Goal: Browse casually: Explore the website without a specific task or goal

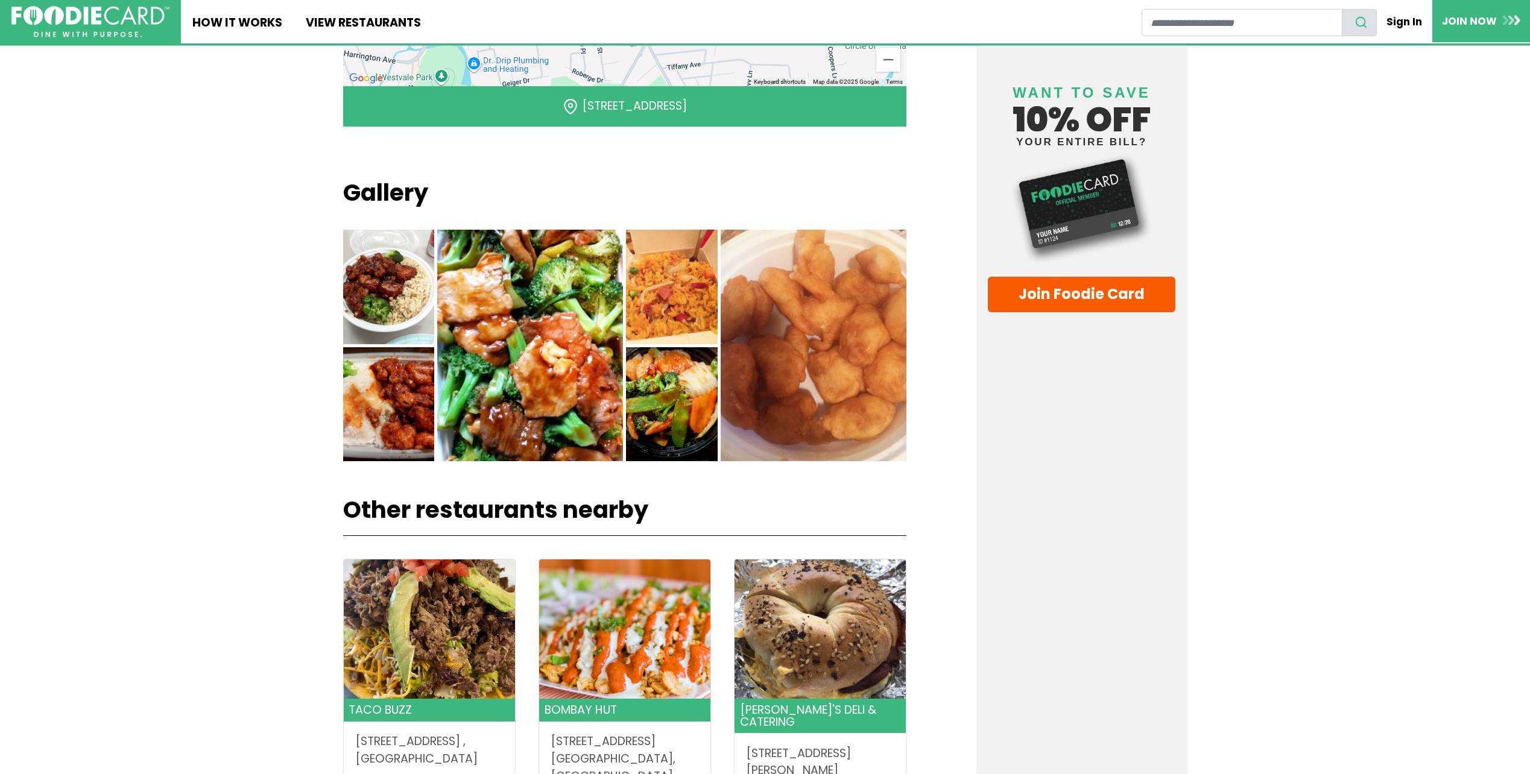
scroll to position [905, 0]
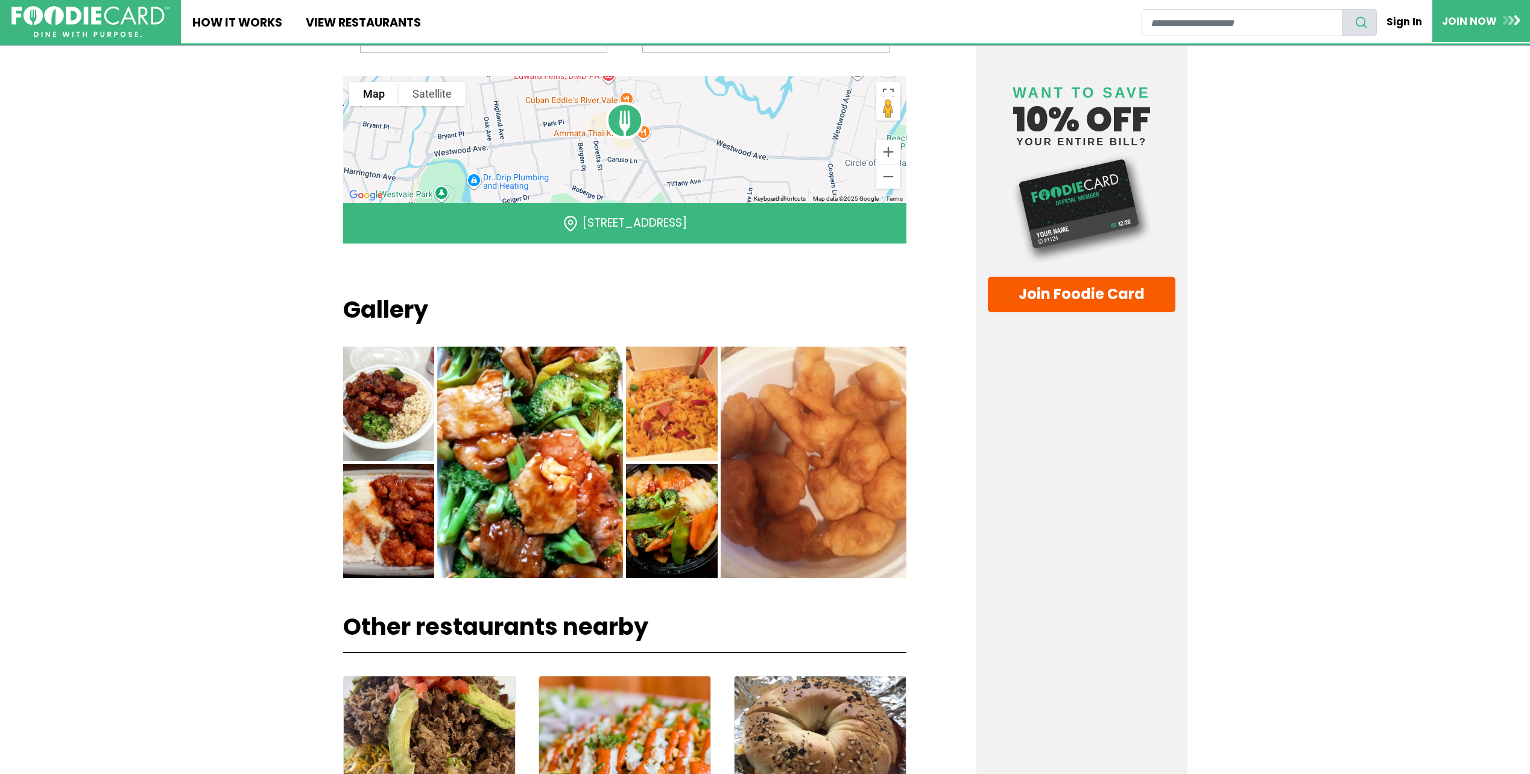
click at [391, 376] on img at bounding box center [389, 404] width 92 height 115
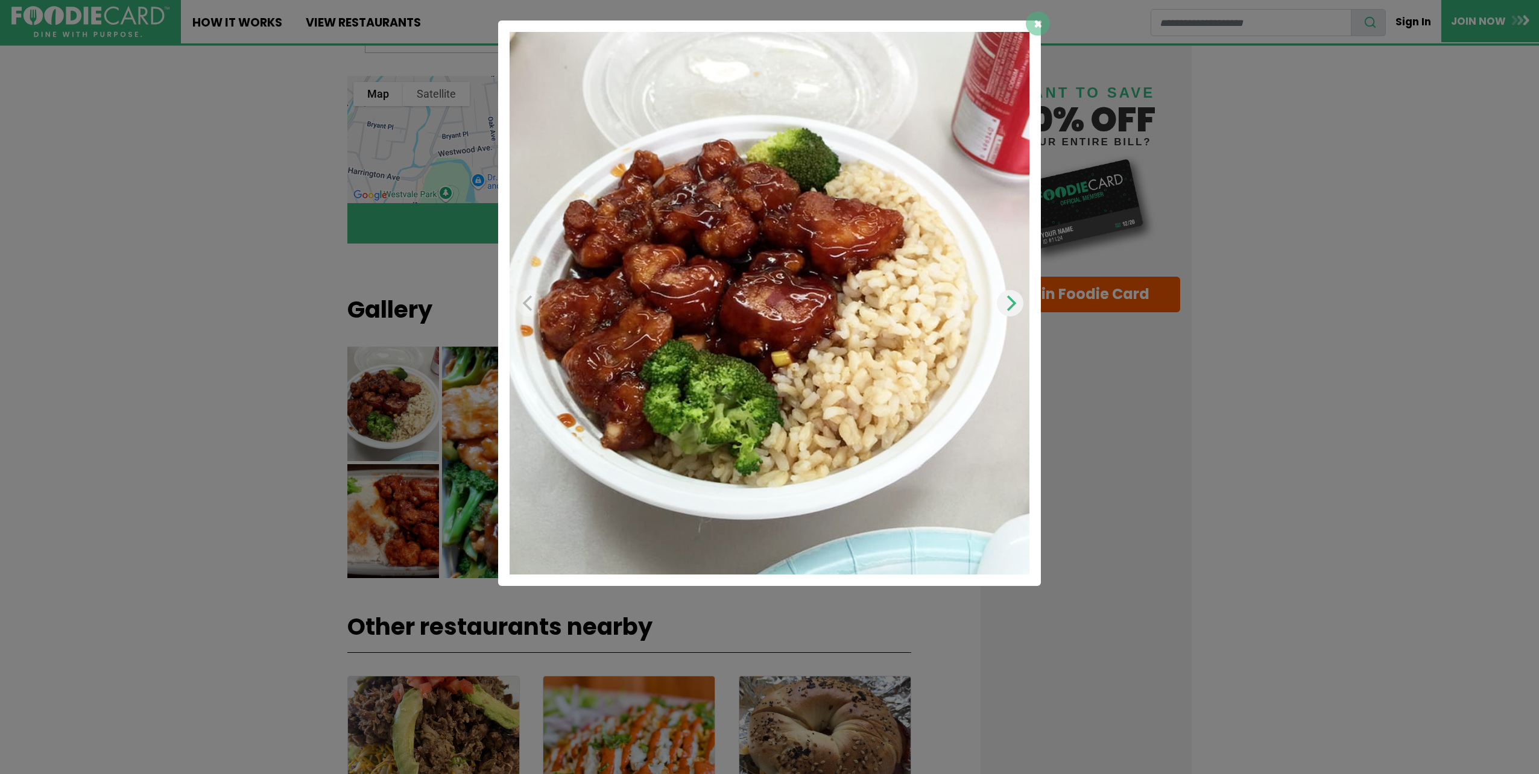
click at [1018, 303] on button "Next" at bounding box center [1010, 303] width 27 height 27
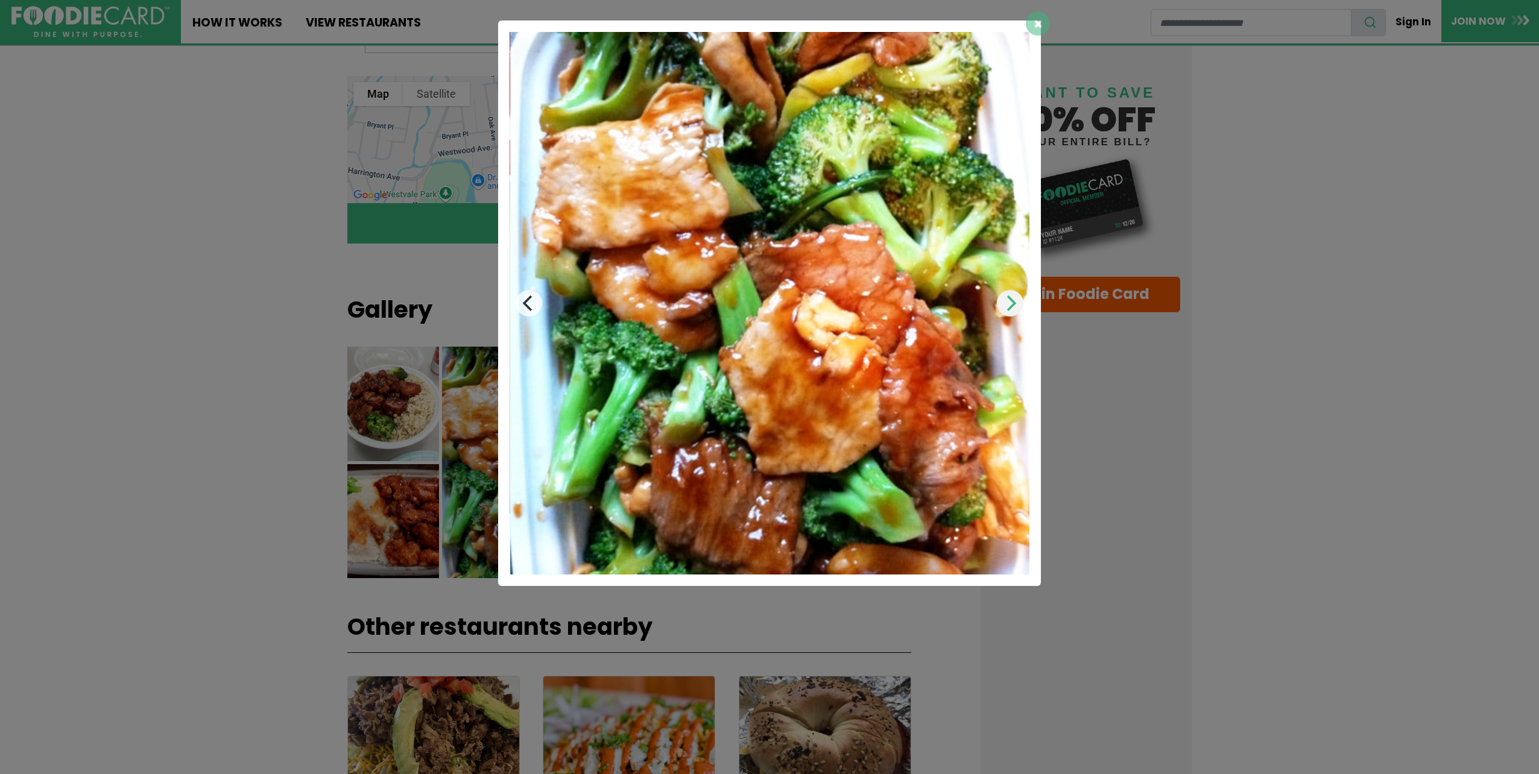
click at [1018, 303] on button "Next" at bounding box center [1010, 303] width 27 height 27
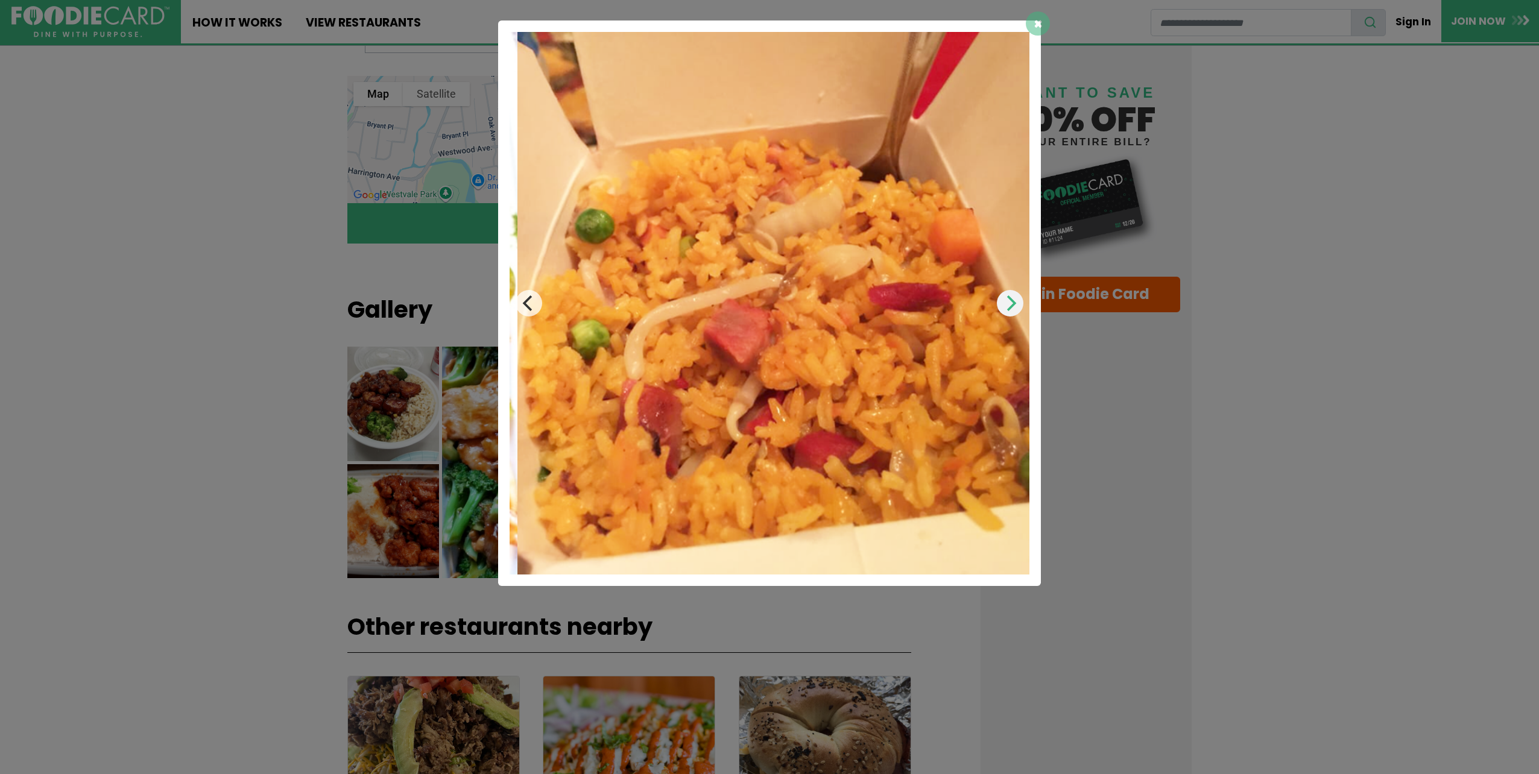
click at [1018, 303] on button "Next" at bounding box center [1010, 303] width 27 height 27
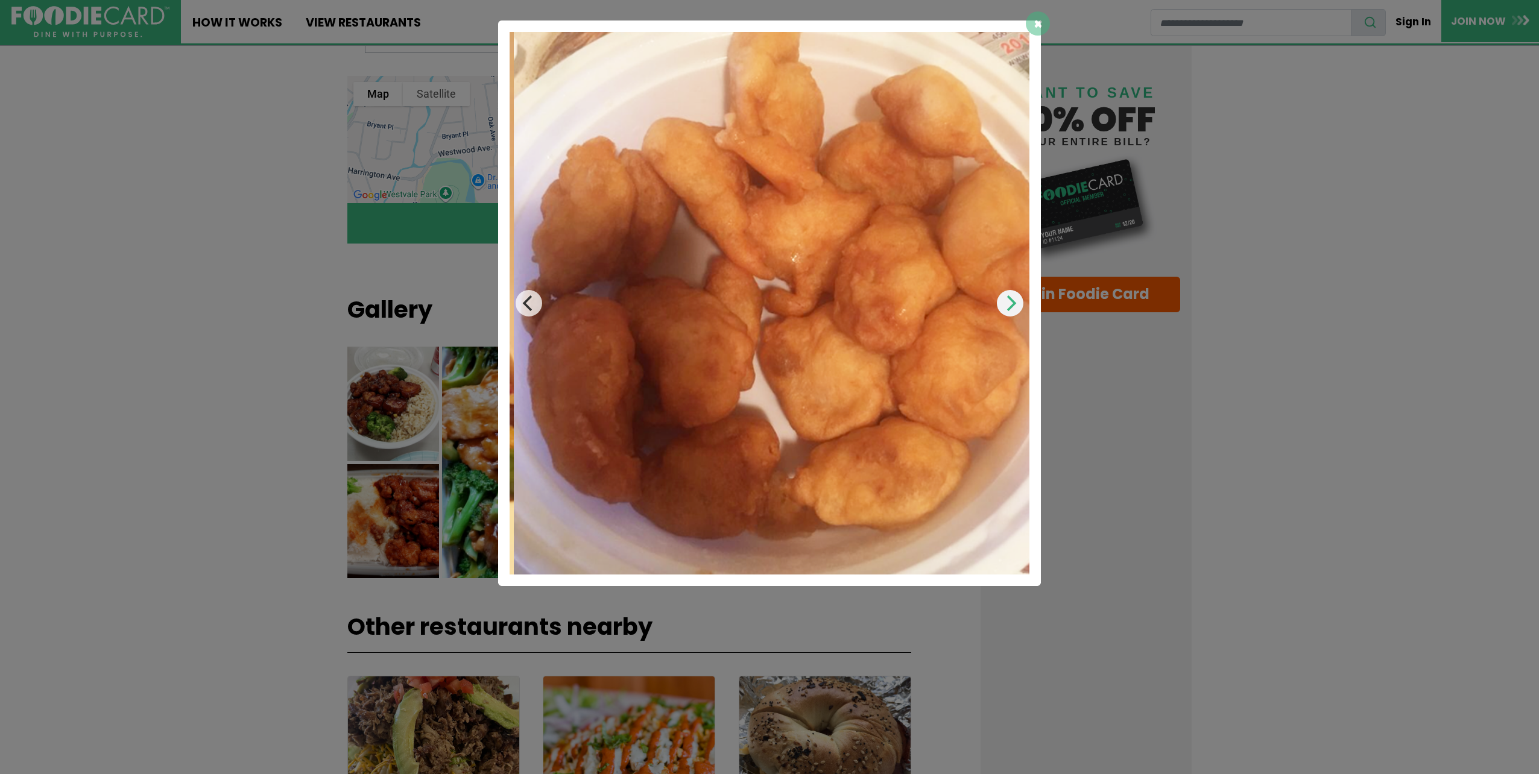
click at [1018, 303] on button "Next" at bounding box center [1010, 303] width 27 height 27
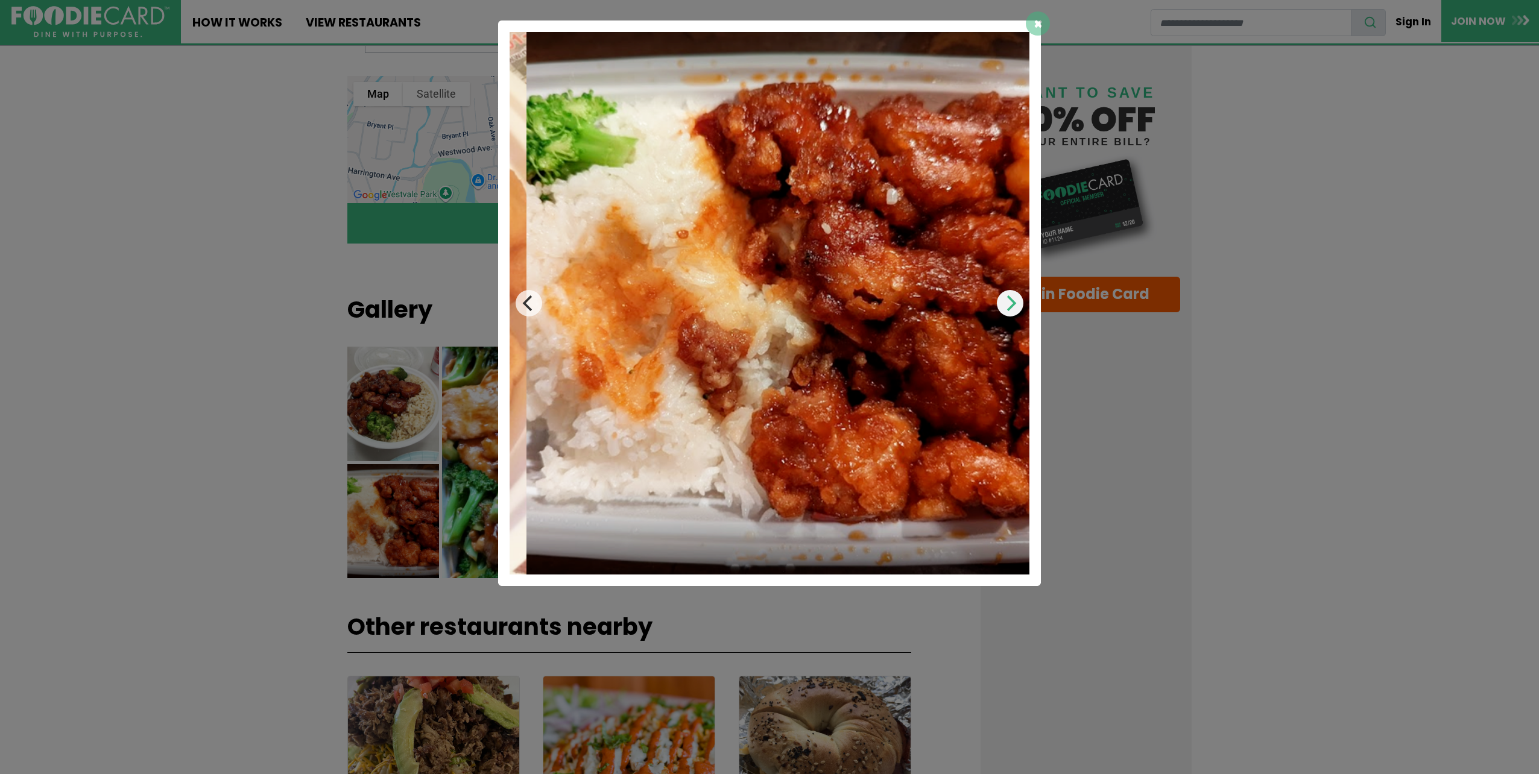
click at [1018, 303] on button "Next" at bounding box center [1010, 303] width 27 height 27
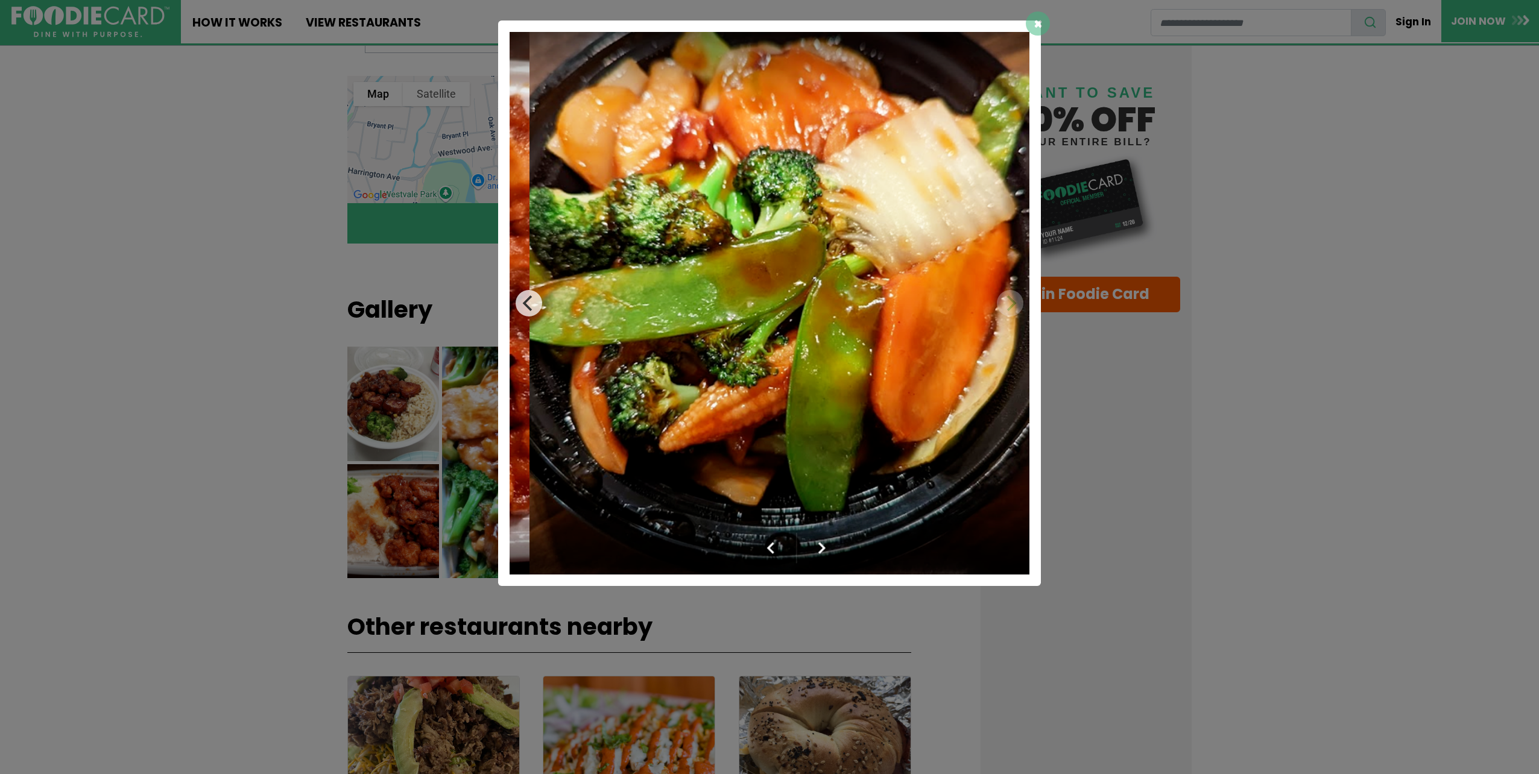
click at [1018, 303] on img at bounding box center [789, 303] width 520 height 543
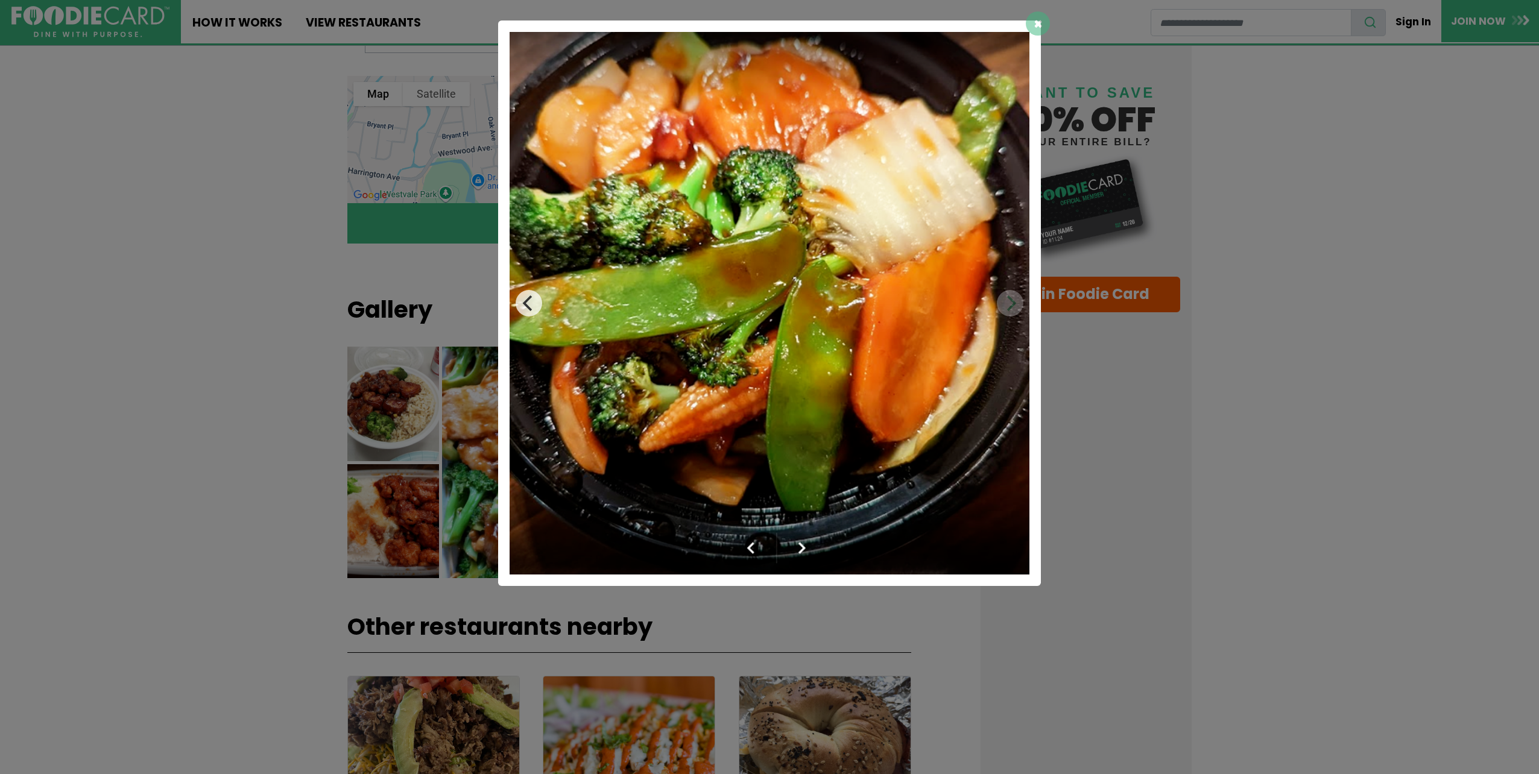
click at [1017, 303] on img at bounding box center [770, 303] width 520 height 543
click at [1262, 239] on div "×" at bounding box center [769, 387] width 1539 height 774
